Goal: Task Accomplishment & Management: Manage account settings

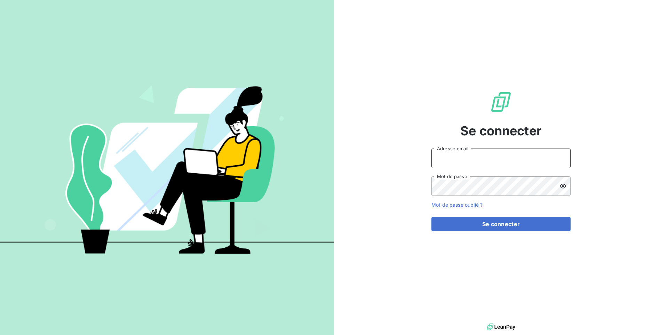
click at [483, 156] on input "Adresse email" at bounding box center [500, 158] width 139 height 19
click at [431, 217] on button "Se connecter" at bounding box center [500, 224] width 139 height 15
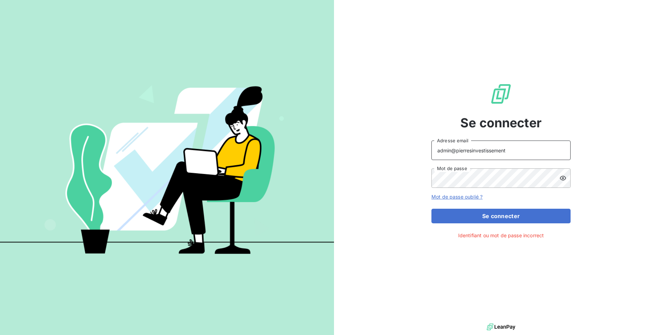
type input "admin@pierresinvestissement"
click at [431, 209] on button "Se connecter" at bounding box center [500, 216] width 139 height 15
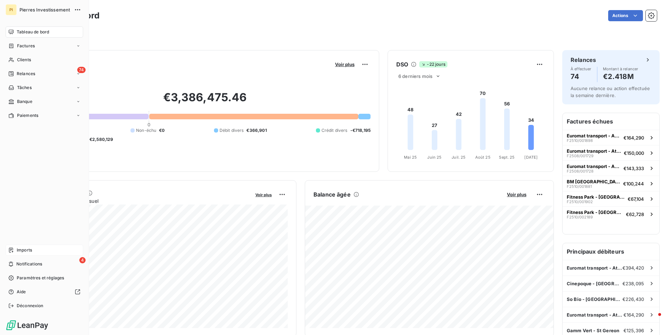
click at [17, 249] on span "Imports" at bounding box center [24, 250] width 15 height 6
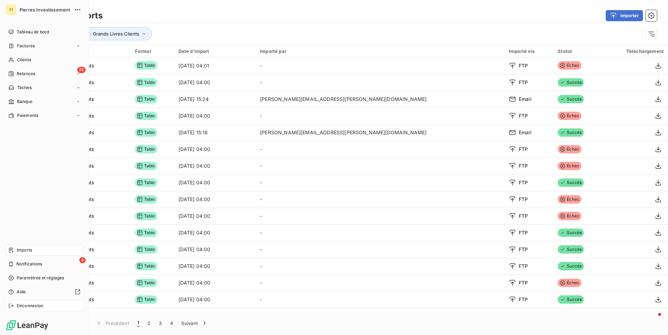
click at [29, 306] on span "Déconnexion" at bounding box center [30, 306] width 27 height 6
